Goal: Task Accomplishment & Management: Manage account settings

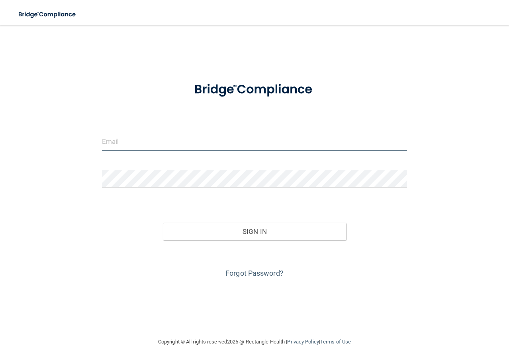
click at [109, 145] on input "email" at bounding box center [254, 142] width 305 height 18
type input "[PERSON_NAME][EMAIL_ADDRESS][DOMAIN_NAME]"
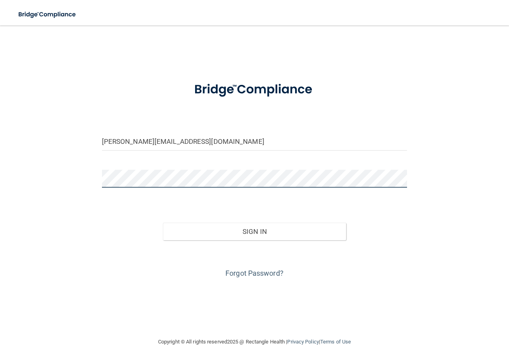
click at [163, 223] on button "Sign In" at bounding box center [254, 232] width 183 height 18
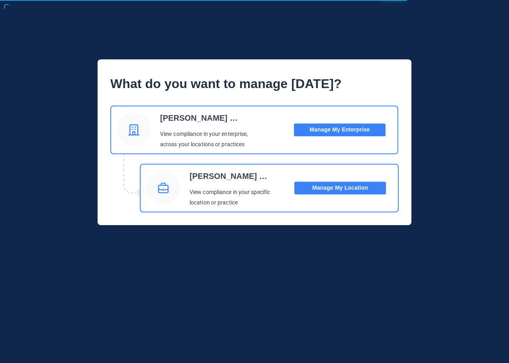
click at [342, 186] on button "Manage My Location" at bounding box center [340, 188] width 92 height 13
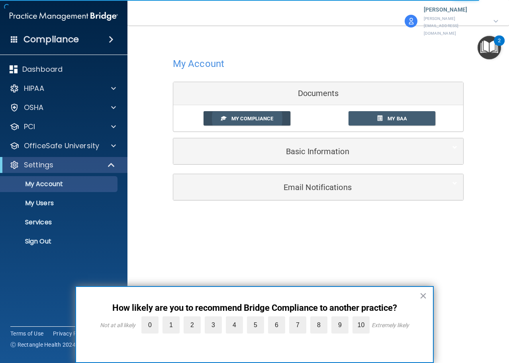
click at [246, 111] on link "My Compliance" at bounding box center [246, 118] width 87 height 15
click at [423, 294] on button "×" at bounding box center [423, 295] width 8 height 13
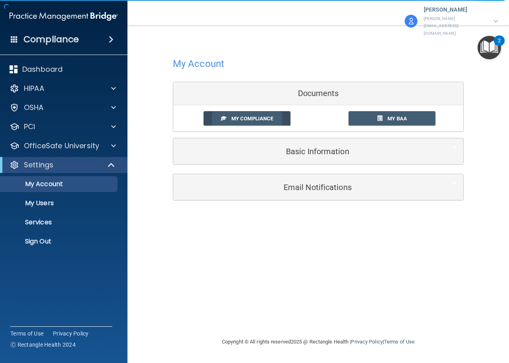
click at [270, 115] on span "My Compliance" at bounding box center [252, 118] width 42 height 6
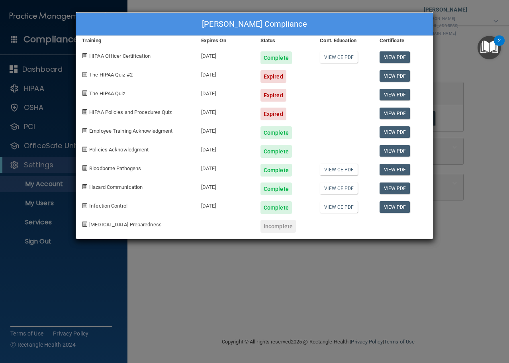
click at [114, 279] on div "[PERSON_NAME] Compliance Training Expires On Status Cont. Education Certificate…" at bounding box center [254, 181] width 509 height 363
click at [215, 274] on div "[PERSON_NAME] Compliance Training Expires On Status Cont. Education Certificate…" at bounding box center [254, 181] width 509 height 363
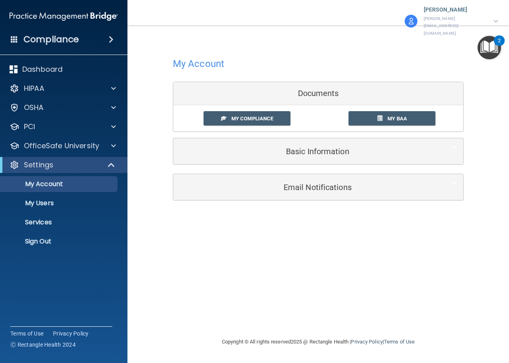
click at [443, 16] on p "[PERSON_NAME][EMAIL_ADDRESS][DOMAIN_NAME]" at bounding box center [455, 26] width 62 height 22
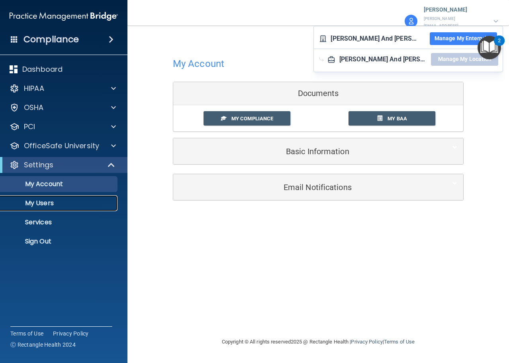
click at [51, 203] on p "My Users" at bounding box center [59, 203] width 109 height 8
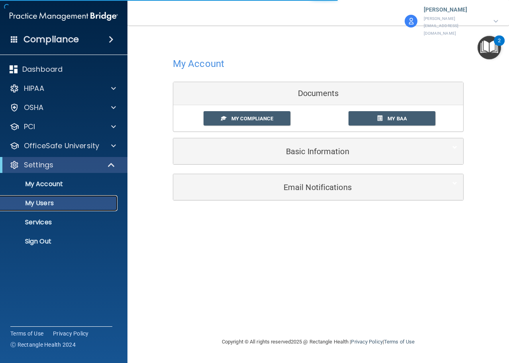
select select "20"
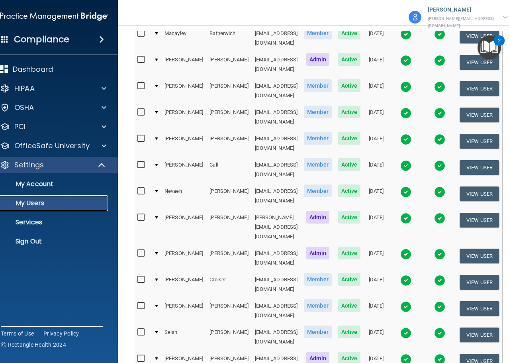
scroll to position [327, 0]
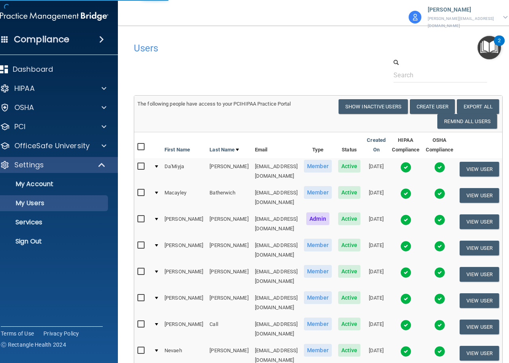
select select "20"
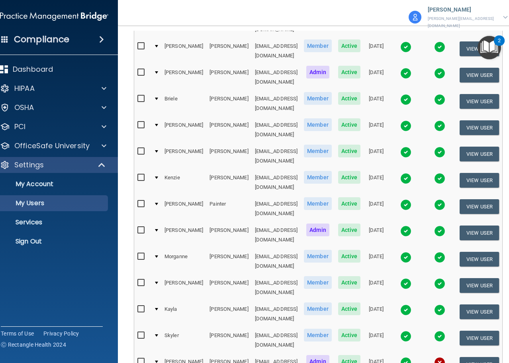
scroll to position [327, 0]
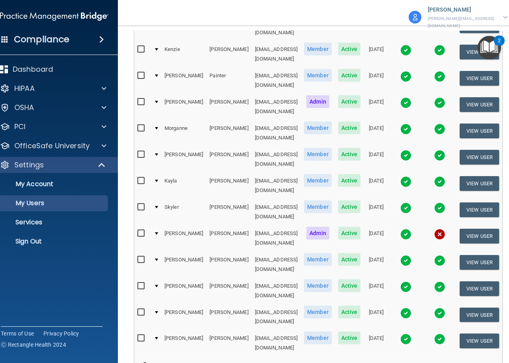
select select "20"
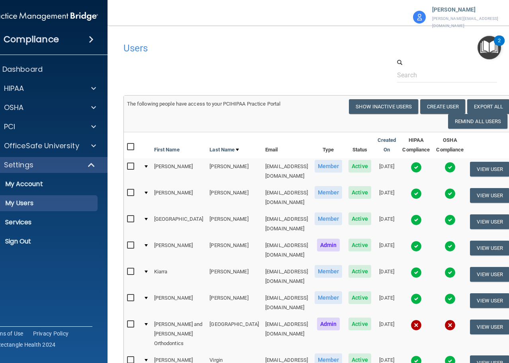
scroll to position [144, 0]
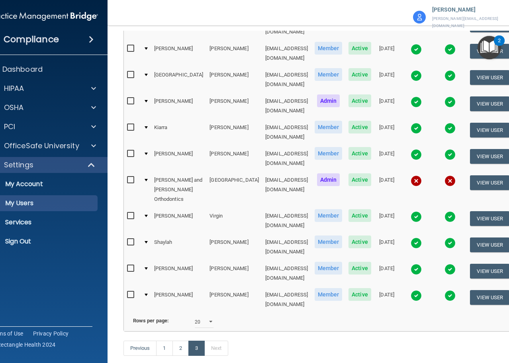
click at [145, 293] on div at bounding box center [146, 294] width 3 height 2
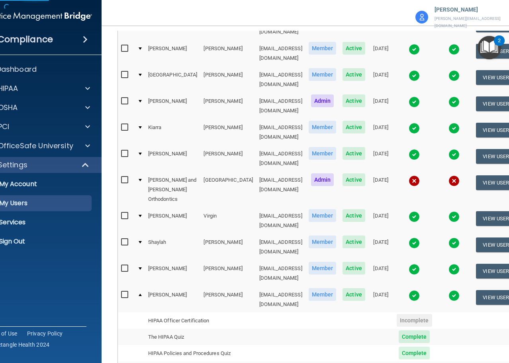
scroll to position [310, 0]
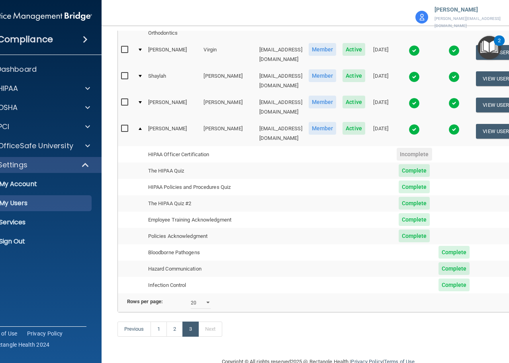
click at [139, 101] on div at bounding box center [140, 102] width 3 height 2
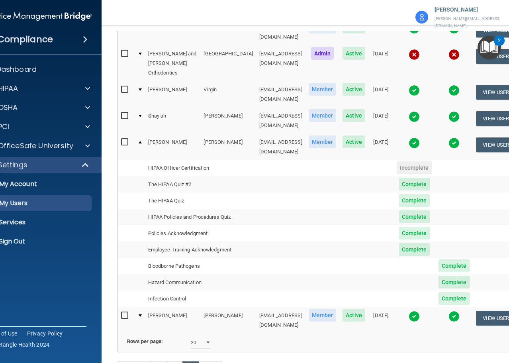
click at [139, 115] on div at bounding box center [140, 116] width 3 height 2
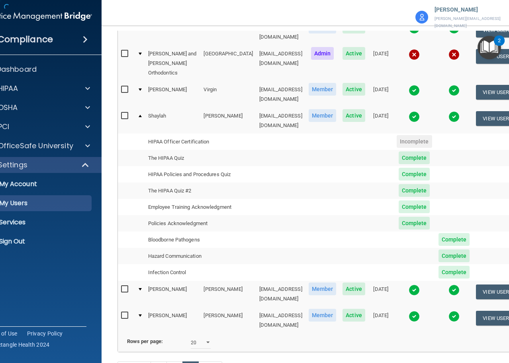
scroll to position [151, 0]
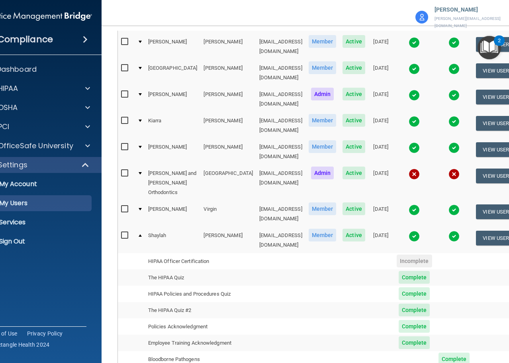
click at [139, 208] on div at bounding box center [140, 209] width 3 height 2
click at [134, 201] on td at bounding box center [139, 214] width 11 height 26
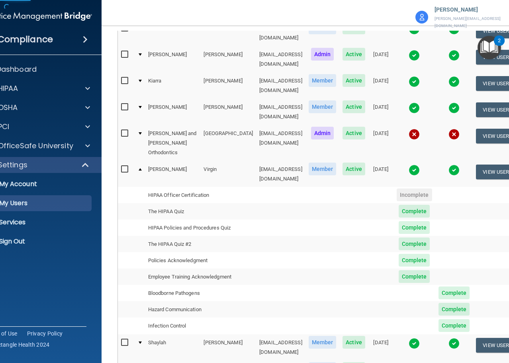
scroll to position [111, 0]
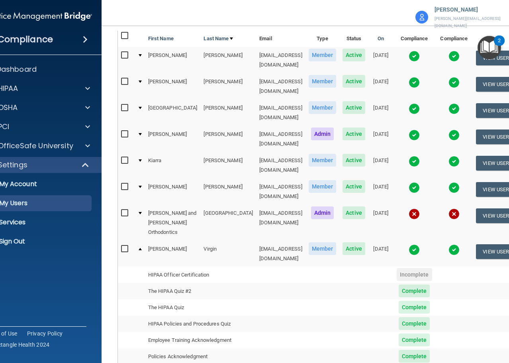
click at [134, 178] on td at bounding box center [139, 191] width 11 height 26
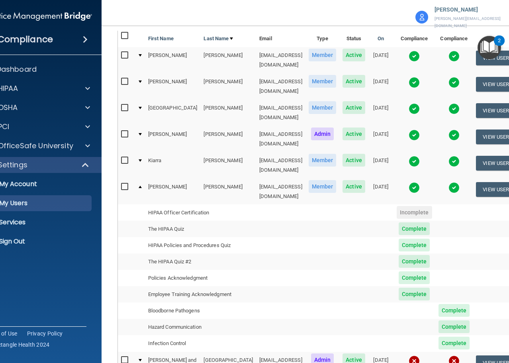
click at [134, 152] on td at bounding box center [139, 165] width 11 height 26
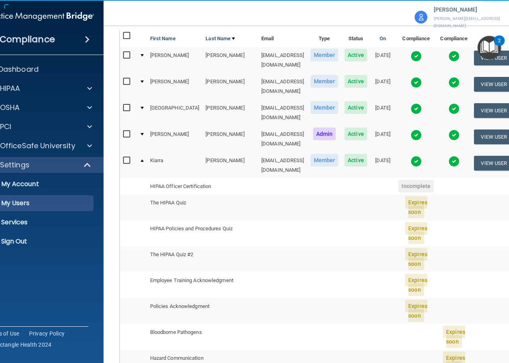
click at [141, 159] on div at bounding box center [142, 160] width 3 height 2
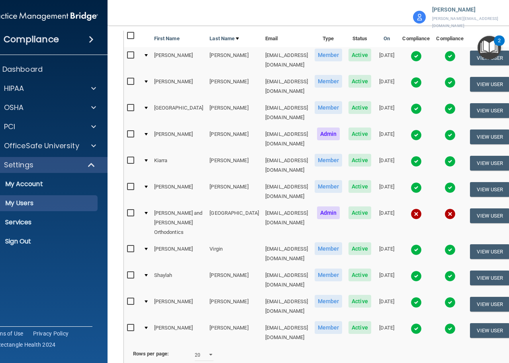
click at [140, 152] on td at bounding box center [145, 165] width 11 height 26
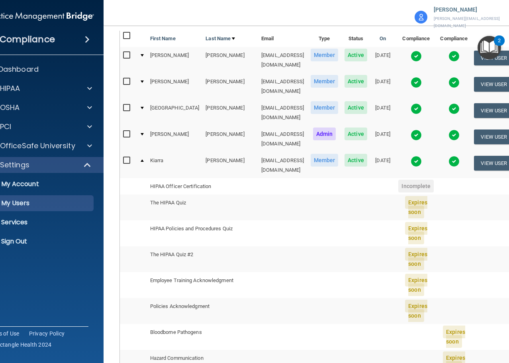
click at [136, 126] on td at bounding box center [141, 139] width 11 height 26
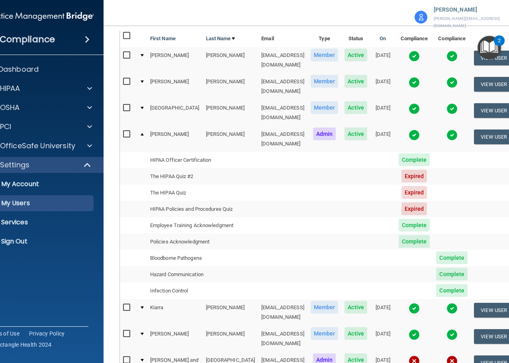
click at [141, 107] on div at bounding box center [142, 108] width 3 height 2
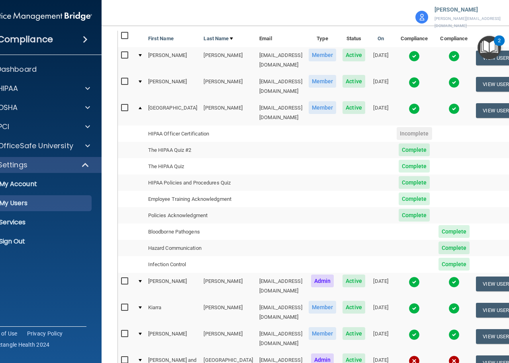
click at [136, 73] on td at bounding box center [139, 86] width 11 height 26
click at [139, 80] on div at bounding box center [140, 81] width 3 height 2
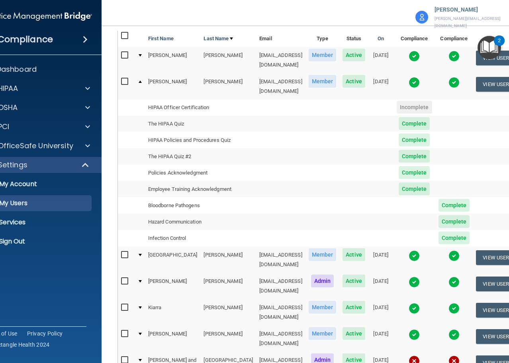
click at [139, 54] on div at bounding box center [140, 55] width 3 height 2
